Goal: Transaction & Acquisition: Book appointment/travel/reservation

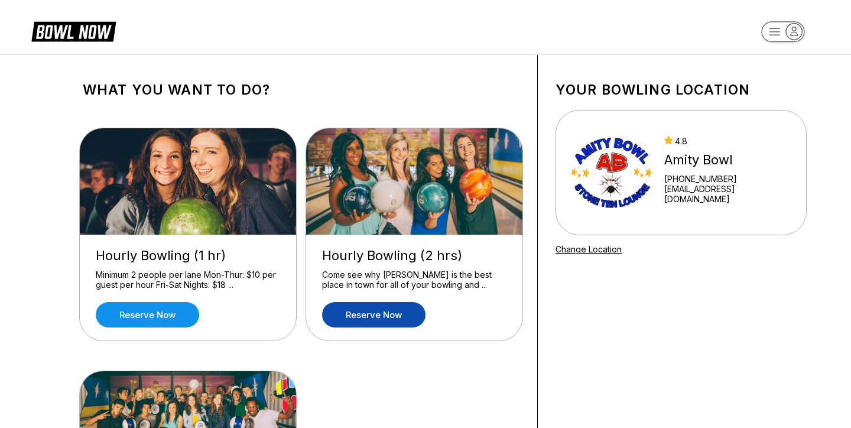
click at [397, 317] on link "Reserve now" at bounding box center [373, 314] width 103 height 25
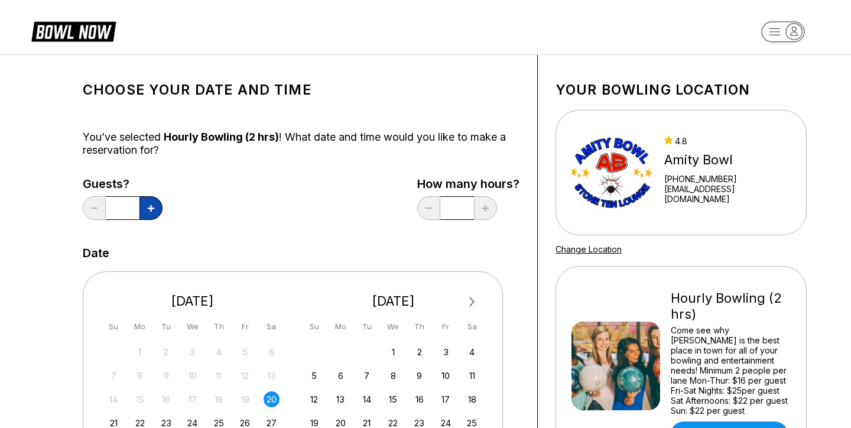
click at [143, 208] on button at bounding box center [151, 208] width 23 height 24
type input "*"
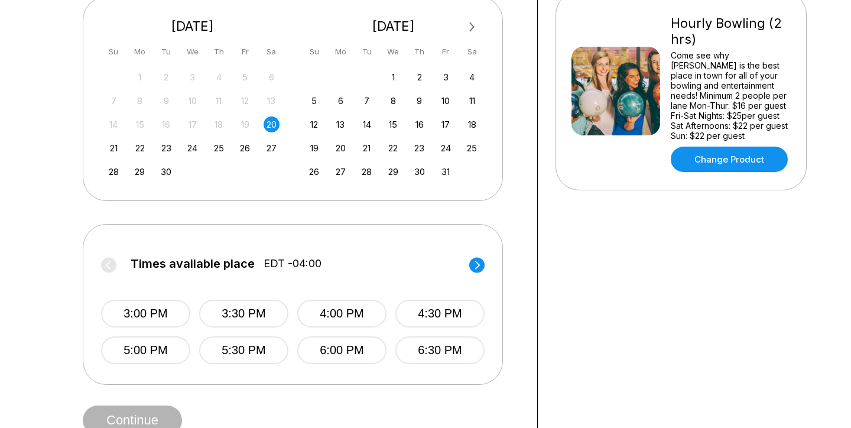
scroll to position [336, 0]
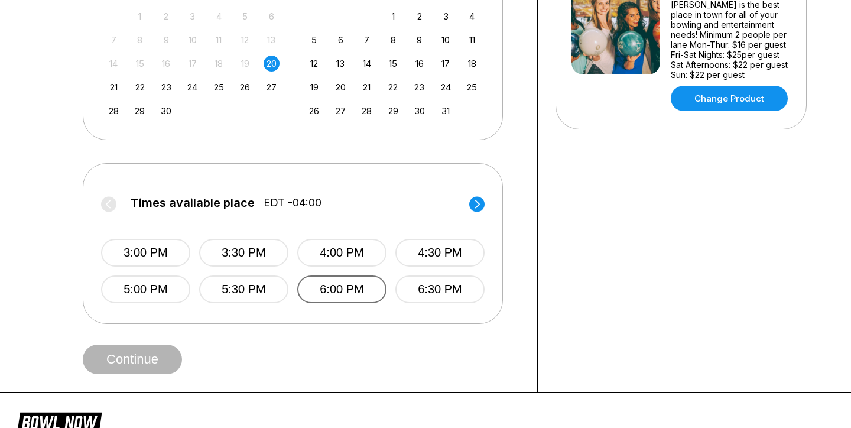
click at [323, 293] on button "6:00 PM" at bounding box center [341, 289] width 89 height 28
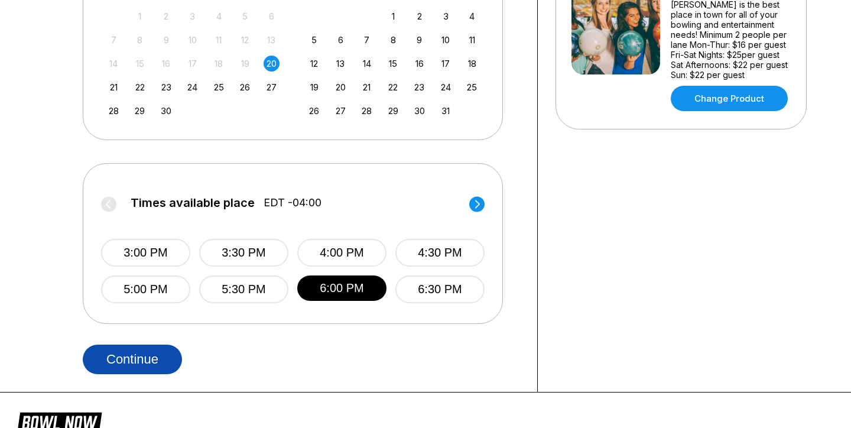
click at [155, 360] on button "Continue" at bounding box center [132, 360] width 99 height 30
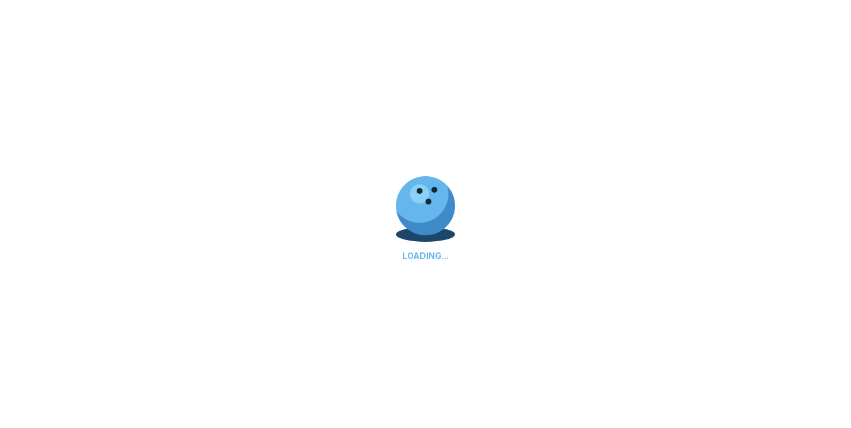
select select "**"
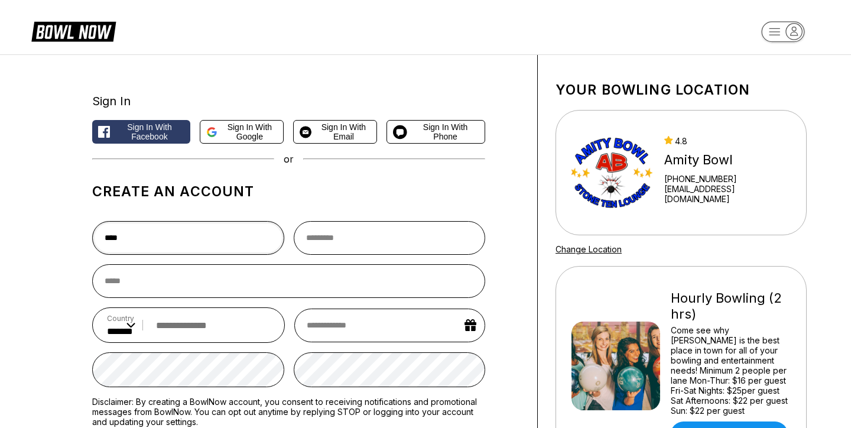
type input "****"
drag, startPoint x: 229, startPoint y: 239, endPoint x: 148, endPoint y: 133, distance: 133.3
click at [148, 133] on span "Sign in with Facebook" at bounding box center [150, 131] width 70 height 19
click at [356, 135] on span "Sign in with Email" at bounding box center [343, 131] width 54 height 19
type input "**********"
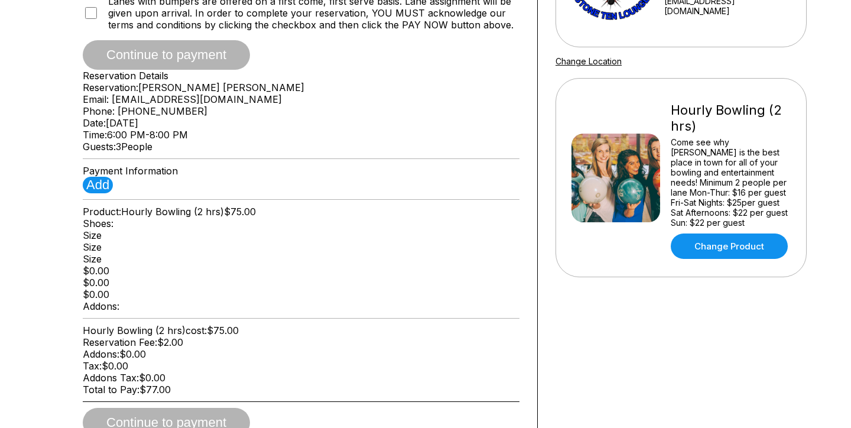
scroll to position [185, 0]
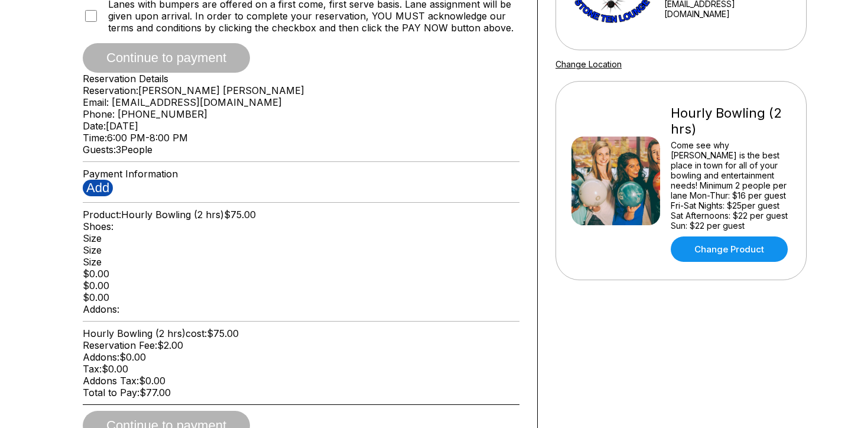
click at [105, 196] on button "Add" at bounding box center [98, 188] width 30 height 17
type input "**********"
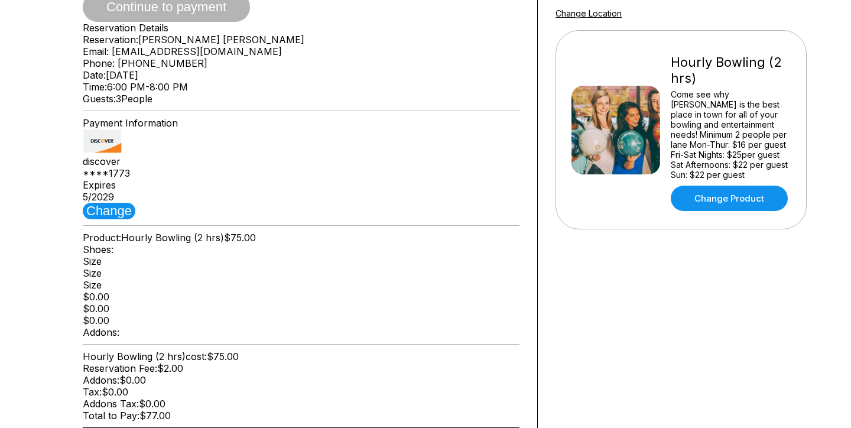
scroll to position [235, 0]
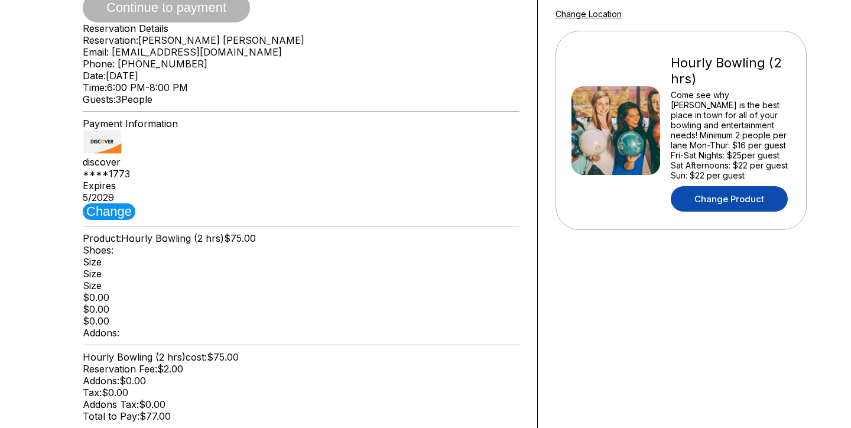
click at [708, 208] on link "Change Product" at bounding box center [729, 198] width 117 height 25
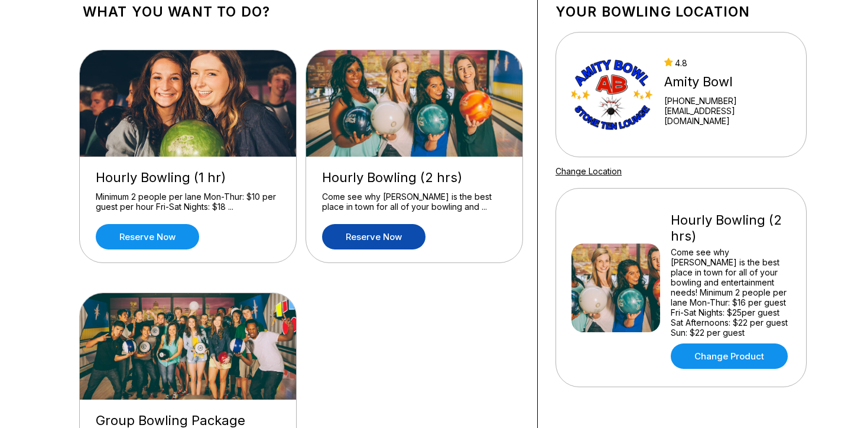
scroll to position [77, 0]
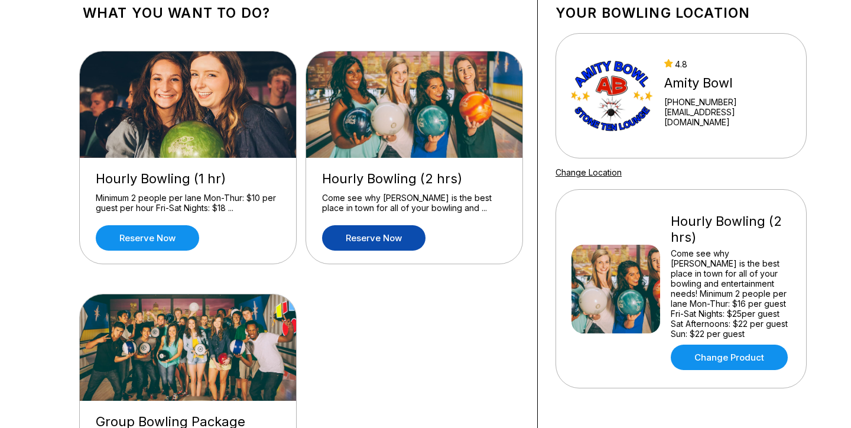
click at [391, 251] on link "Reserve now" at bounding box center [373, 237] width 103 height 25
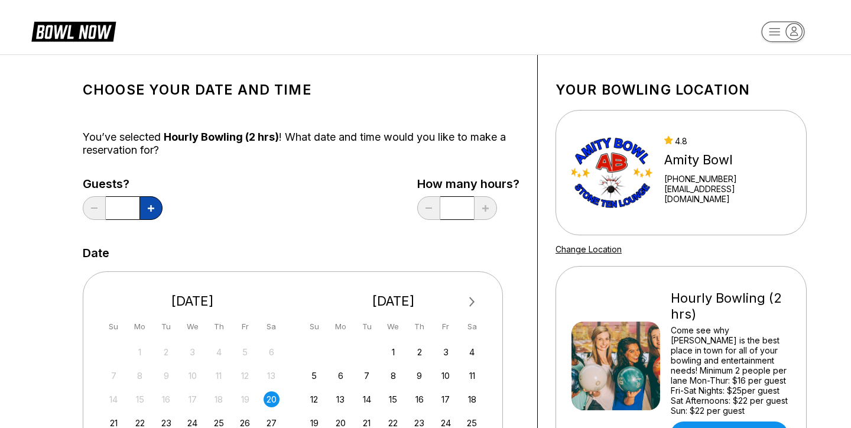
click at [153, 215] on button at bounding box center [151, 208] width 23 height 24
type input "*"
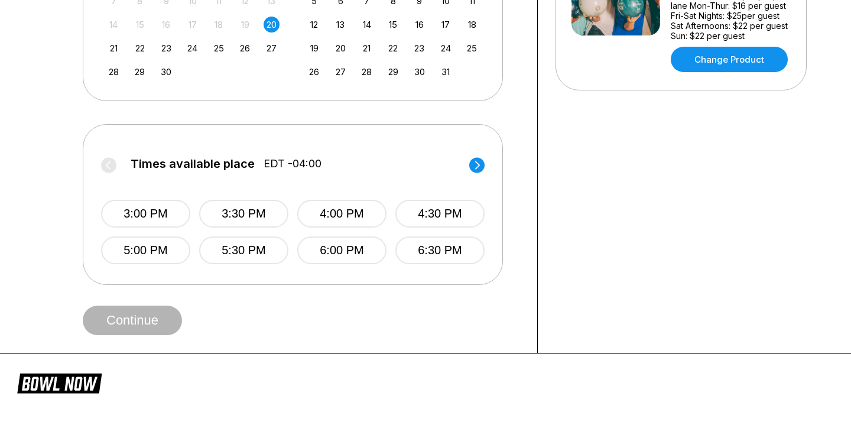
scroll to position [376, 0]
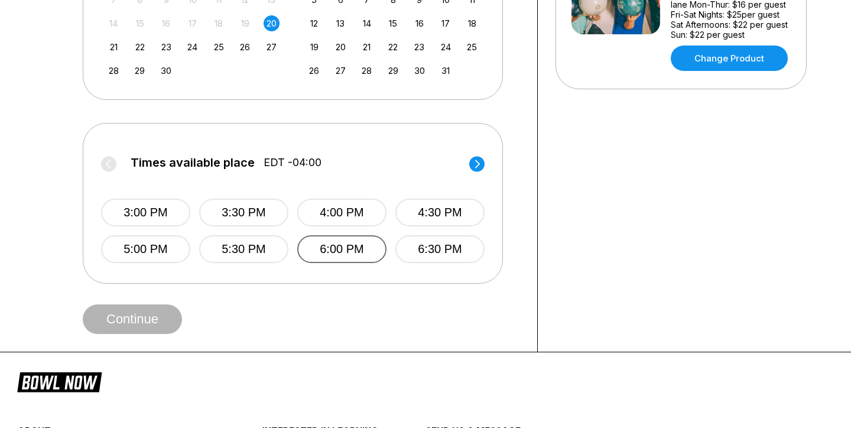
click at [346, 254] on button "6:00 PM" at bounding box center [341, 249] width 89 height 28
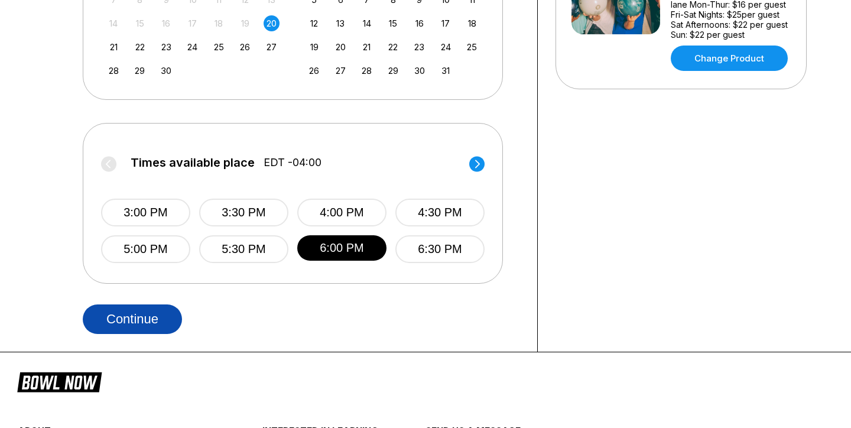
click at [160, 328] on button "Continue" at bounding box center [132, 319] width 99 height 30
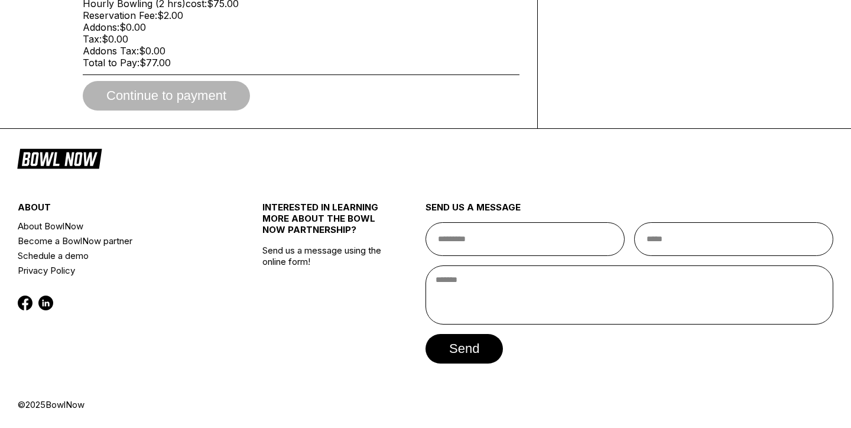
scroll to position [683, 0]
click at [211, 100] on div "Continue to payment" at bounding box center [301, 96] width 437 height 30
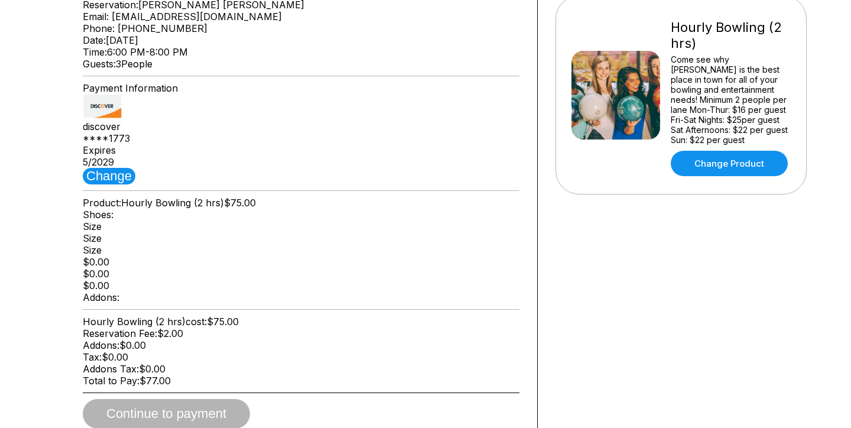
scroll to position [270, 0]
click at [112, 119] on img at bounding box center [102, 107] width 39 height 24
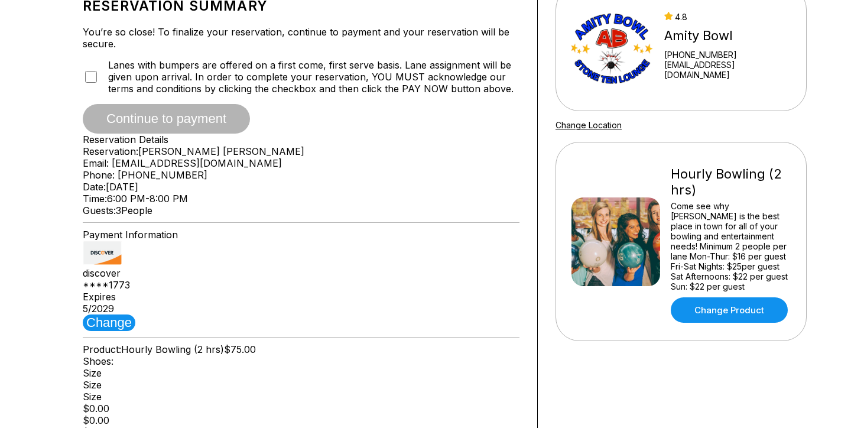
scroll to position [121, 0]
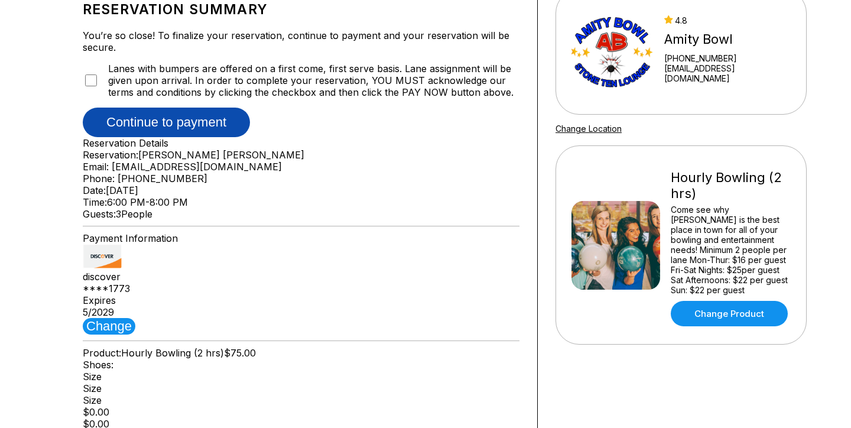
click at [175, 137] on button "Continue to payment" at bounding box center [166, 123] width 167 height 30
